Goal: Book appointment/travel/reservation

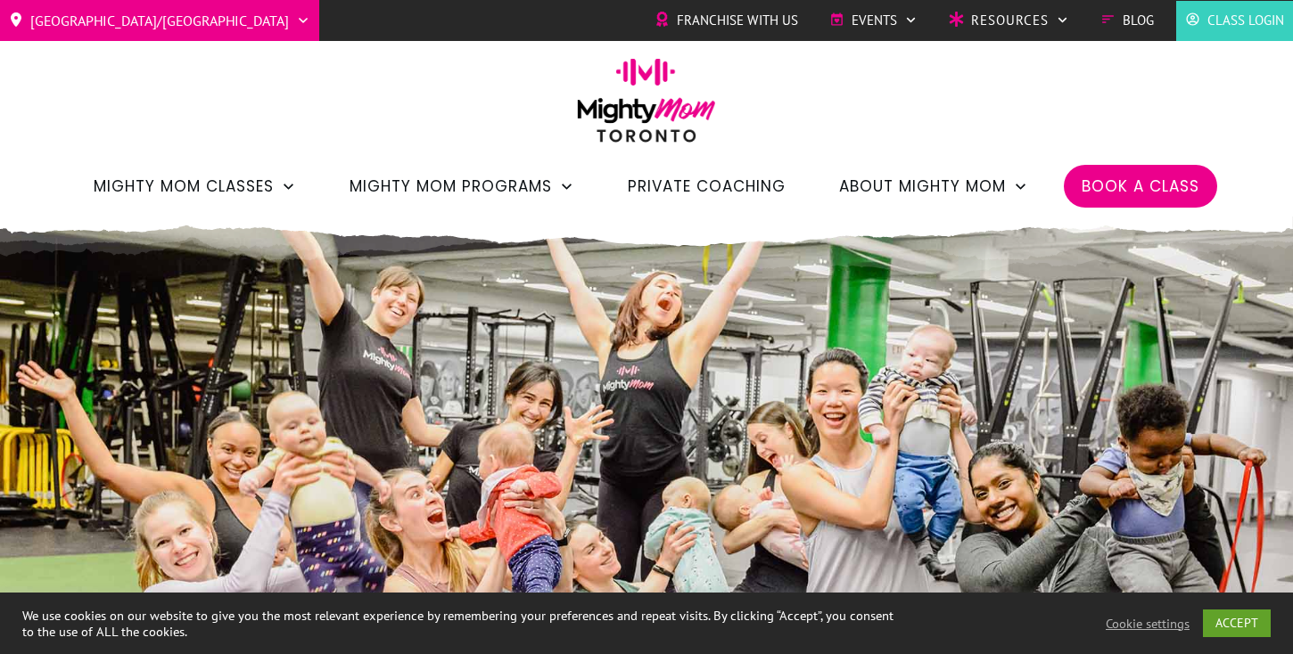
click at [1226, 24] on span "Class Login" at bounding box center [1245, 20] width 77 height 27
click at [1089, 180] on span "Book a Class" at bounding box center [1141, 186] width 118 height 30
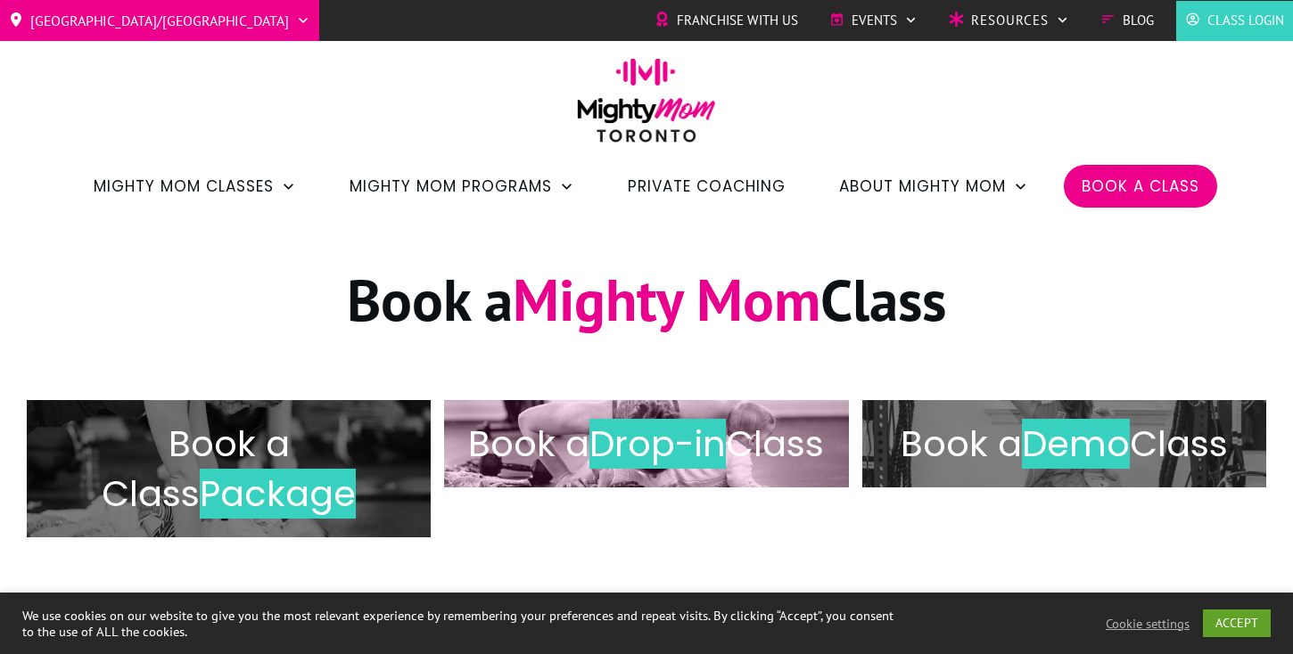
click at [671, 469] on h2 "Book a Drop-in Class" at bounding box center [646, 444] width 366 height 50
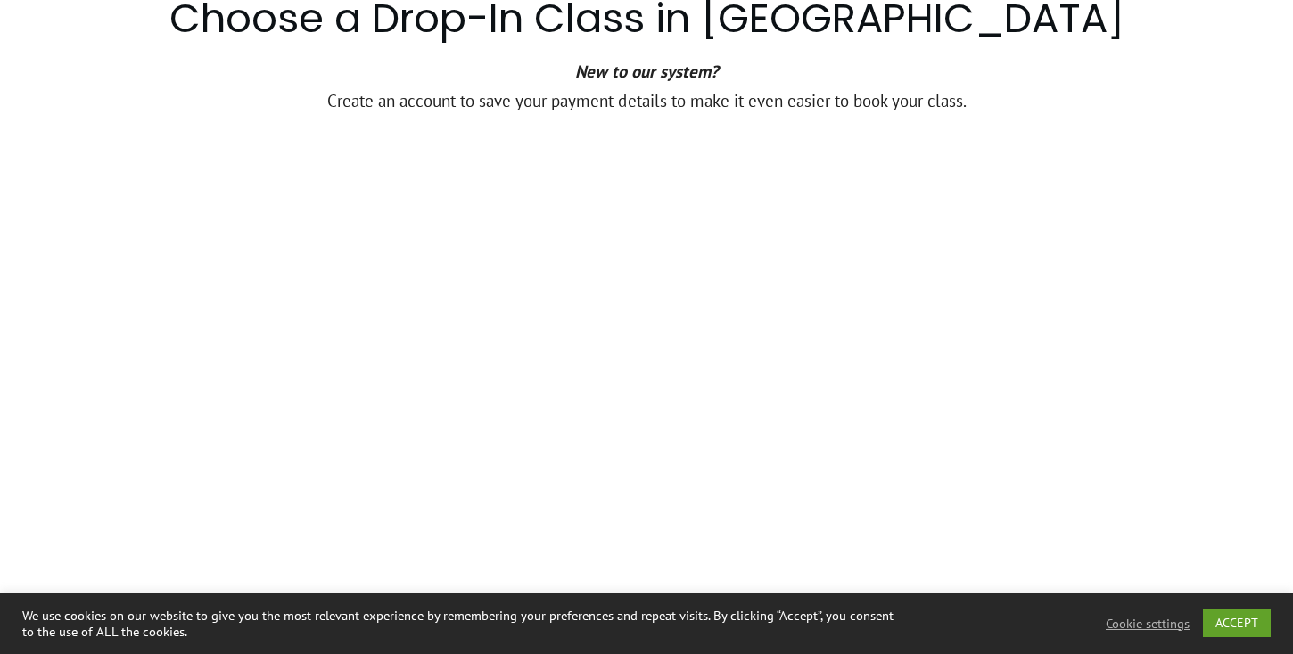
scroll to position [1277, 0]
